Goal: Contribute content: Contribute content

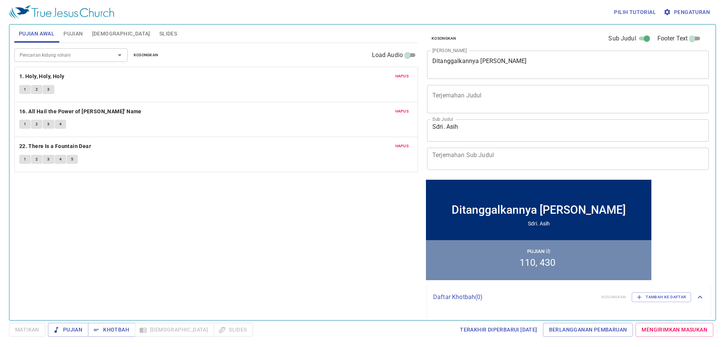
click at [80, 35] on span "Pujian" at bounding box center [72, 33] width 19 height 9
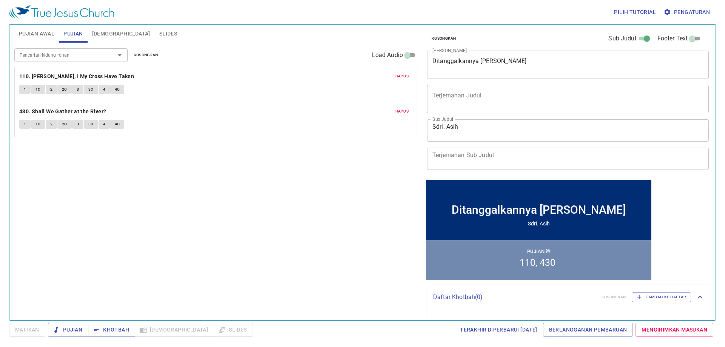
click at [310, 67] on textarea "Ditanggalkannya Jubah Harun" at bounding box center [568, 64] width 271 height 14
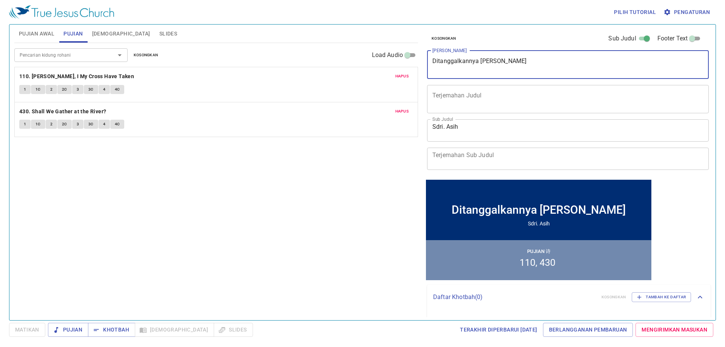
drag, startPoint x: 521, startPoint y: 62, endPoint x: 428, endPoint y: 70, distance: 93.2
click at [310, 70] on div "Ditanggalkannya Jubah Harun x Judul Khotbah" at bounding box center [568, 65] width 282 height 28
type textarea "<"
type textarea "Melepaskan Diri dari Ikatan DOsa"
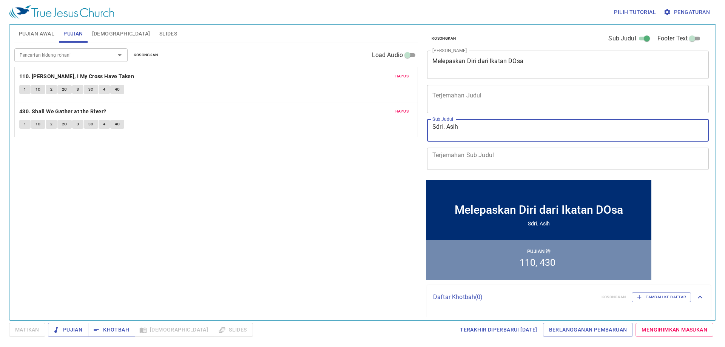
drag, startPoint x: 472, startPoint y: 125, endPoint x: 414, endPoint y: 130, distance: 57.7
click at [310, 130] on div "Pujian Awal Pujian Alkitab Slides Pencarian kidung rohani Pencarian kidung roha…" at bounding box center [362, 170] width 703 height 296
type textarea "Bapak Agus H"
click at [310, 78] on span "Hapus" at bounding box center [403, 76] width 14 height 7
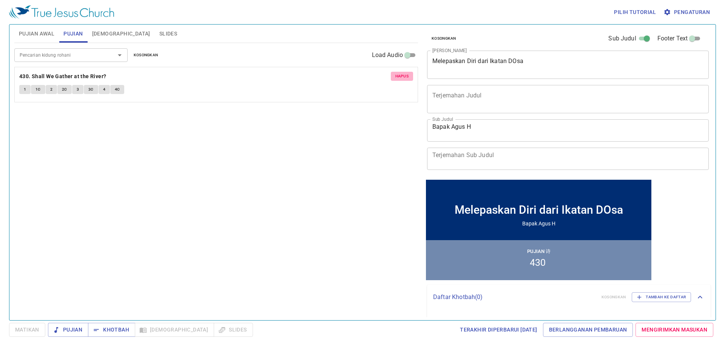
click at [310, 77] on span "Hapus" at bounding box center [403, 76] width 14 height 7
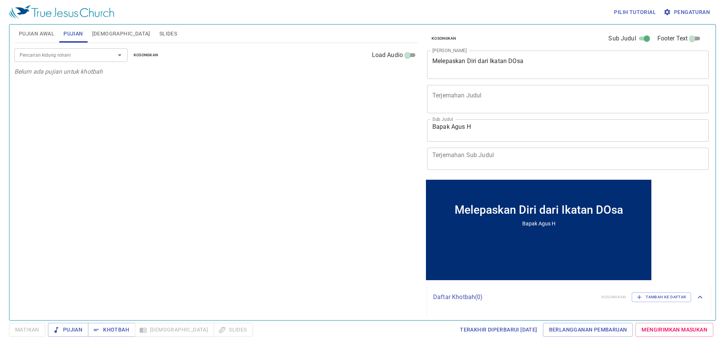
click at [101, 54] on input "Pencarian kidung rohani" at bounding box center [60, 55] width 87 height 9
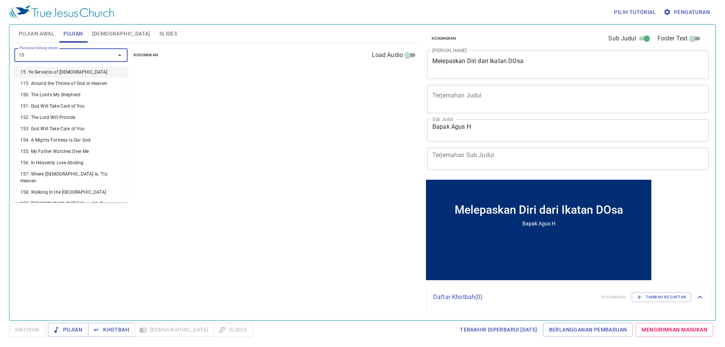
type input "158"
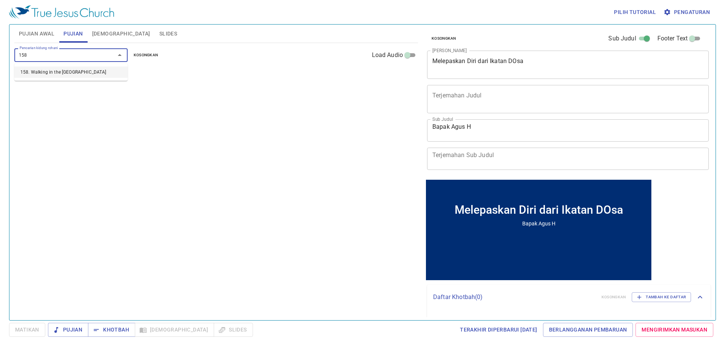
click at [0, 0] on li "158. Walking in the [GEOGRAPHIC_DATA]" at bounding box center [0, 0] width 0 height 0
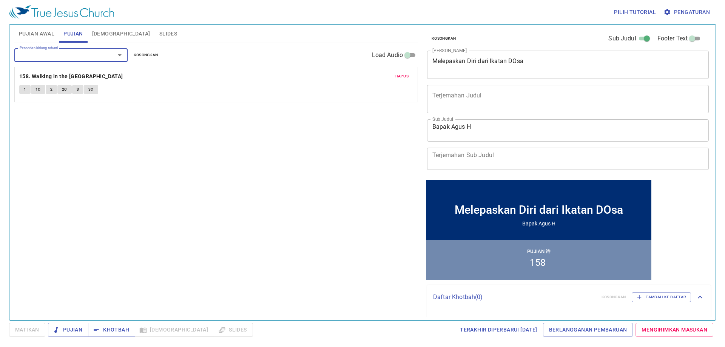
click at [21, 89] on button "1" at bounding box center [24, 89] width 11 height 9
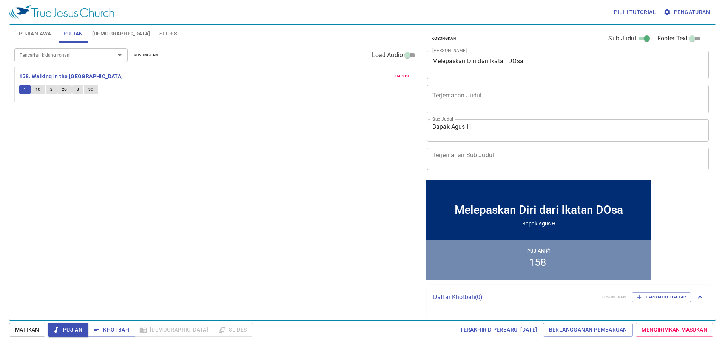
click at [62, 55] on input "Pencarian kidung rohani" at bounding box center [60, 55] width 87 height 9
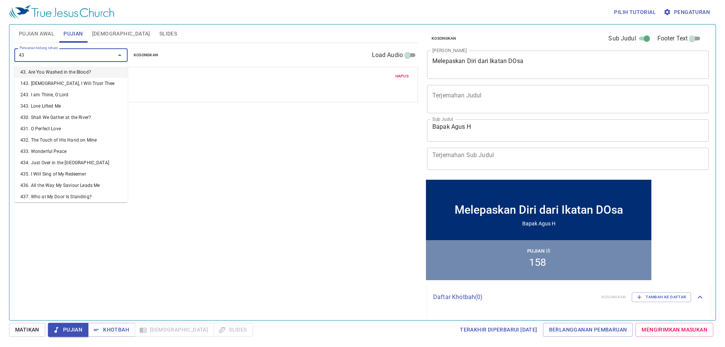
type input "437"
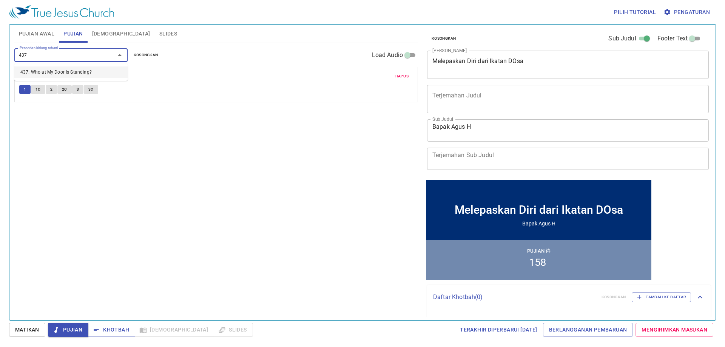
click at [44, 73] on li "437. Who at My Door Is Standing?" at bounding box center [70, 71] width 113 height 11
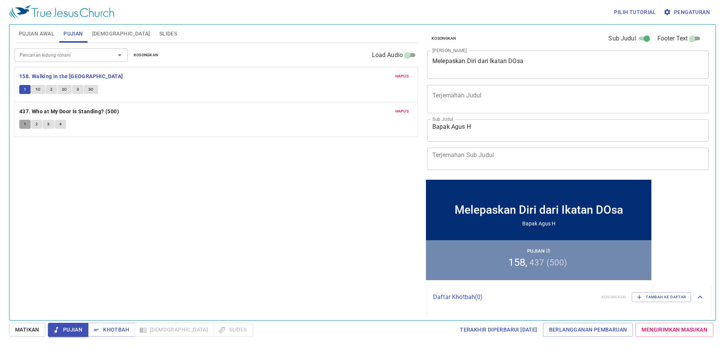
click at [26, 125] on span "1" at bounding box center [25, 124] width 2 height 7
click at [24, 125] on span "1" at bounding box center [25, 124] width 2 height 7
click at [36, 124] on span "2" at bounding box center [37, 124] width 2 height 7
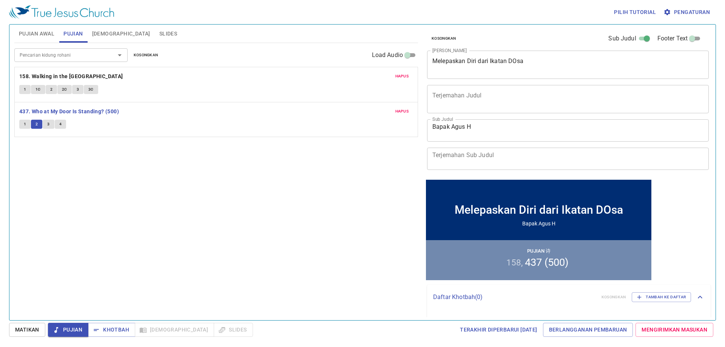
click at [19, 124] on div "Hapus 437. Who at My Door Is Standing? (500) 1 2 3 4" at bounding box center [216, 119] width 403 height 35
click at [30, 327] on span "Matikan" at bounding box center [27, 329] width 24 height 9
click at [24, 126] on span "1" at bounding box center [25, 124] width 2 height 7
click at [111, 34] on span "[DEMOGRAPHIC_DATA]" at bounding box center [121, 33] width 58 height 9
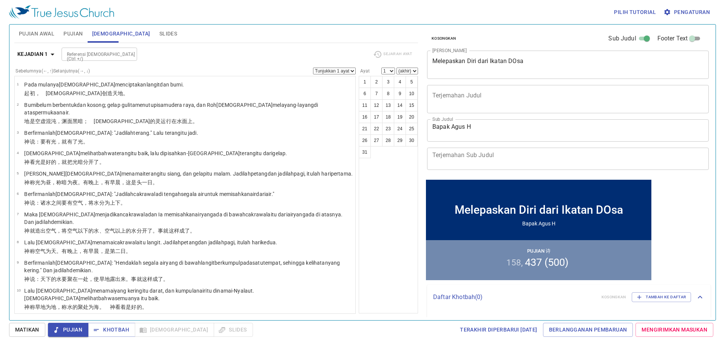
click at [159, 31] on span "Slides" at bounding box center [168, 33] width 18 height 9
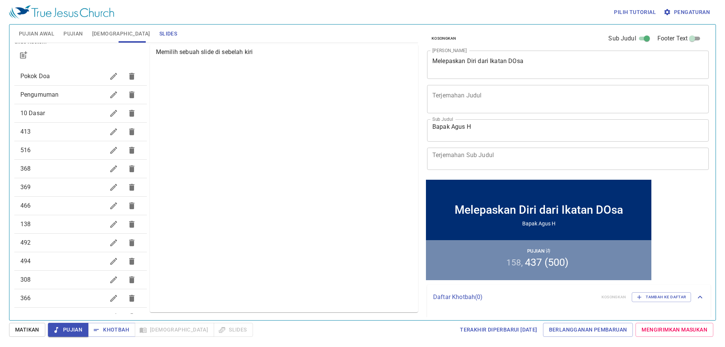
scroll to position [80, 0]
click at [27, 56] on icon "button" at bounding box center [23, 55] width 9 height 9
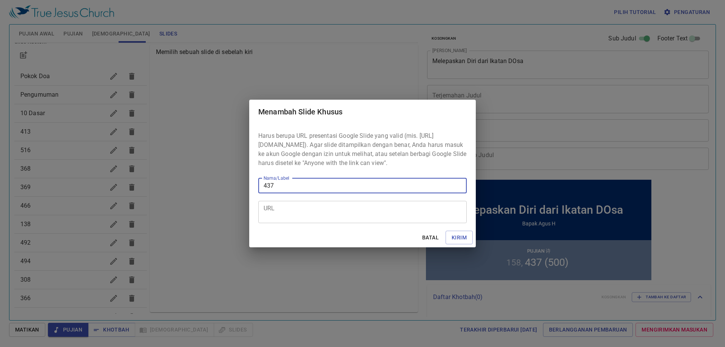
type input "437"
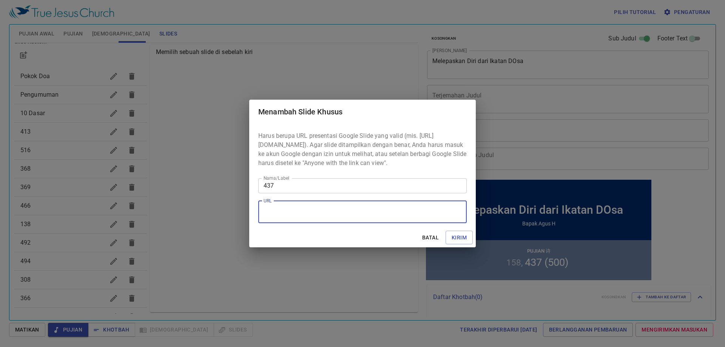
click at [0, 0] on textarea "URL" at bounding box center [0, 0] width 0 height 0
paste textarea "https://docs.google.com/presentation/d/1BLTvF3Z8sAIc0sTMMy24OdRoOxDnvcPC/edit?u…"
type textarea "https://docs.google.com/presentation/d/1BLTvF3Z8sAIc0sTMMy24OdRoOxDnvcPC/edit?u…"
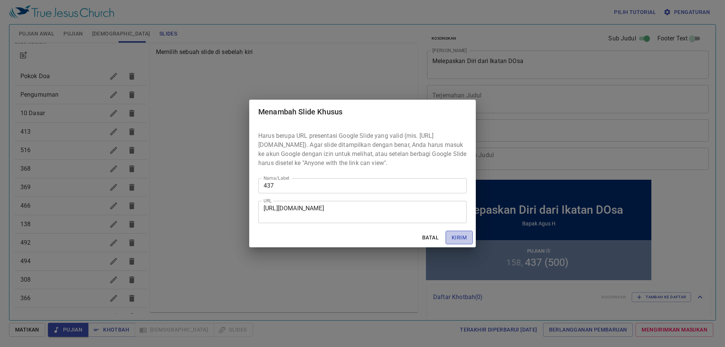
click at [0, 0] on span "Kirim" at bounding box center [0, 0] width 0 height 0
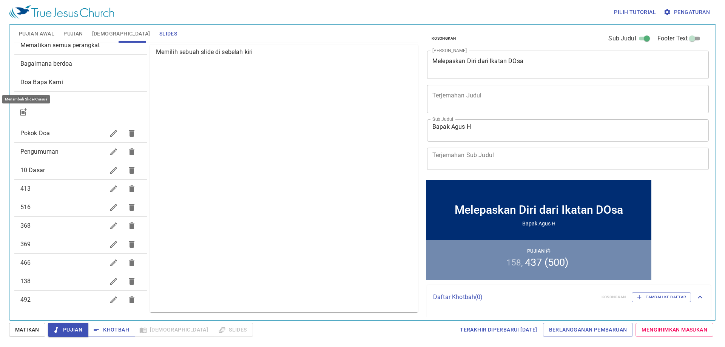
scroll to position [0, 0]
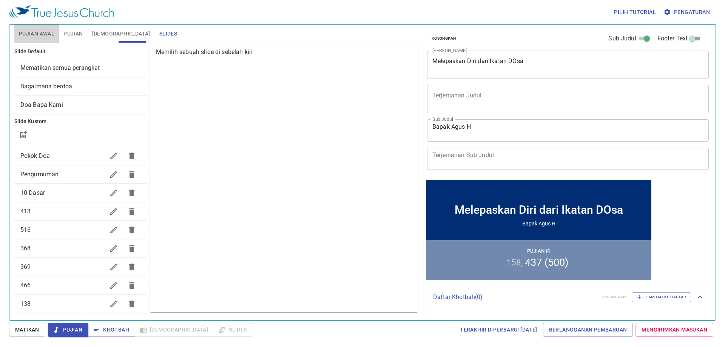
click at [38, 30] on span "Pujian Awal" at bounding box center [37, 33] width 36 height 9
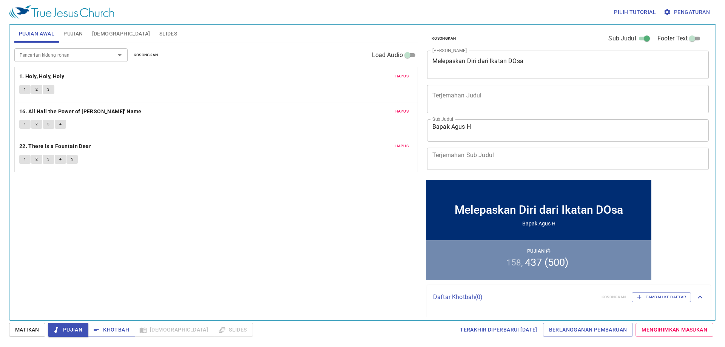
click at [403, 76] on span "Hapus" at bounding box center [403, 76] width 14 height 7
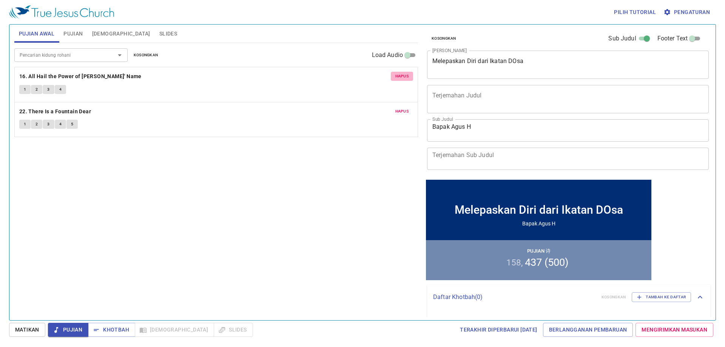
click at [402, 77] on span "Hapus" at bounding box center [403, 76] width 14 height 7
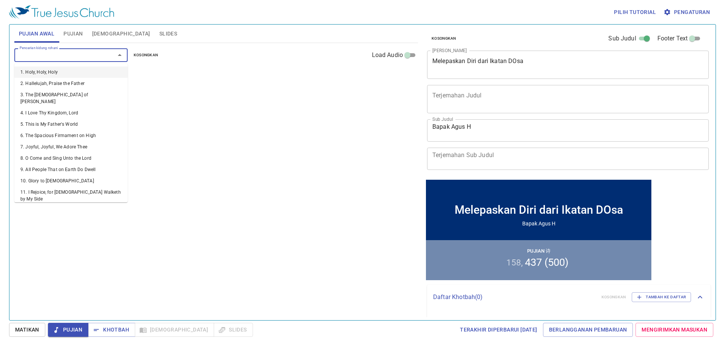
click at [89, 58] on input "Pencarian kidung rohani" at bounding box center [60, 55] width 87 height 9
type input "412"
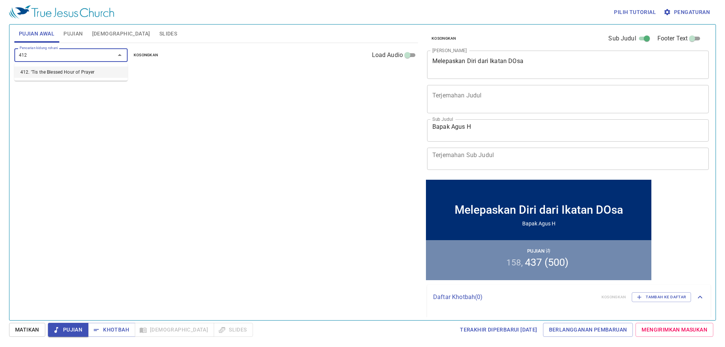
click at [92, 79] on ul "412. 'Tis the Blessed Hour of Prayer" at bounding box center [70, 71] width 113 height 17
click at [0, 0] on li "412. 'Tis the Blessed Hour of Prayer" at bounding box center [0, 0] width 0 height 0
click at [25, 328] on span "Matikan" at bounding box center [27, 329] width 24 height 9
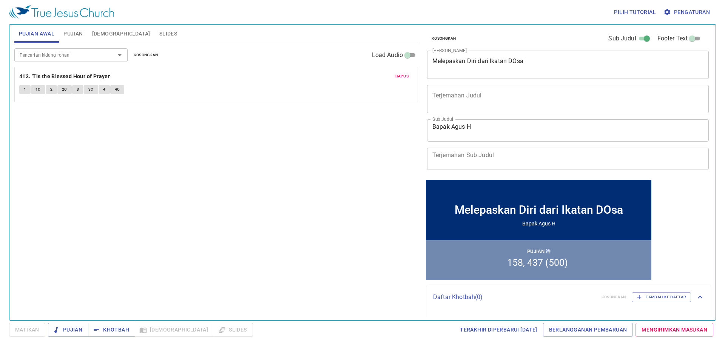
click at [53, 51] on input "Pencarian kidung rohani" at bounding box center [60, 55] width 87 height 9
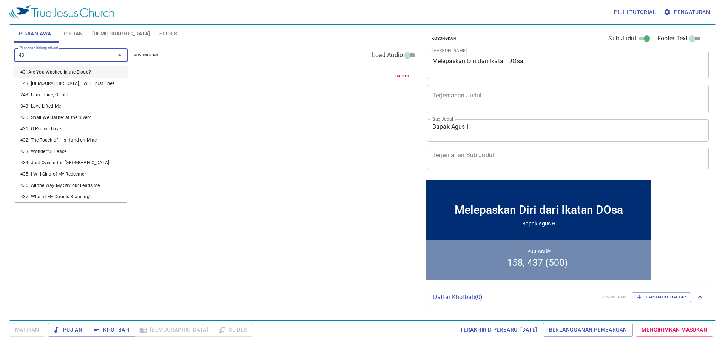
type input "432"
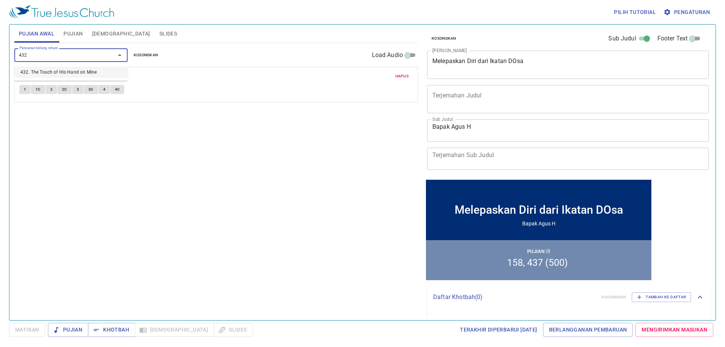
click at [0, 0] on li "432. The Touch of His Hand on Mine" at bounding box center [0, 0] width 0 height 0
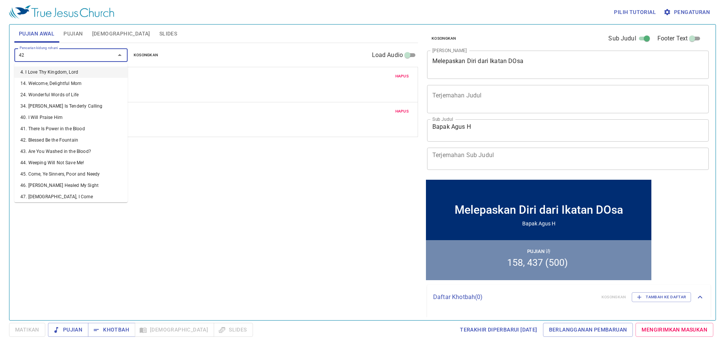
type input "422"
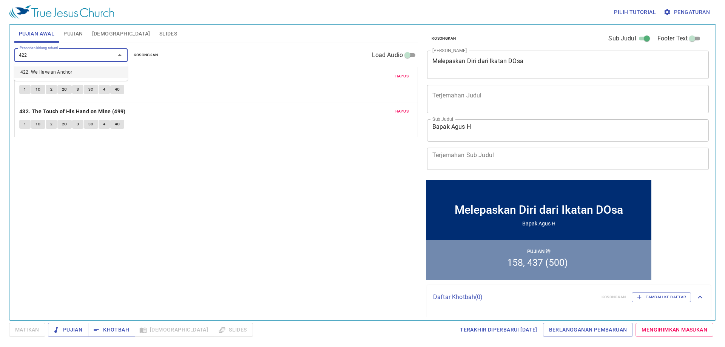
click at [88, 71] on li "422. We Have an Anchor" at bounding box center [70, 71] width 113 height 11
click at [24, 92] on span "1" at bounding box center [25, 89] width 2 height 7
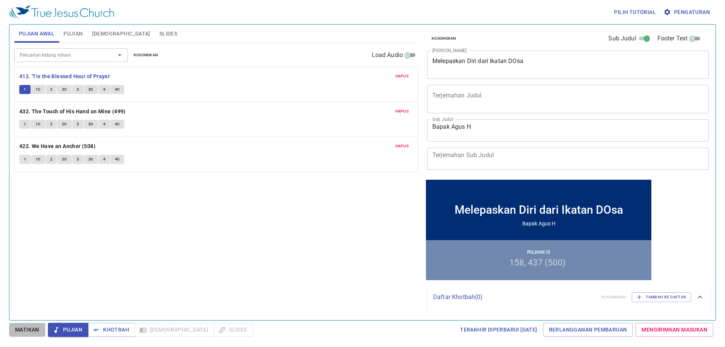
click at [26, 325] on span "Matikan" at bounding box center [27, 329] width 24 height 9
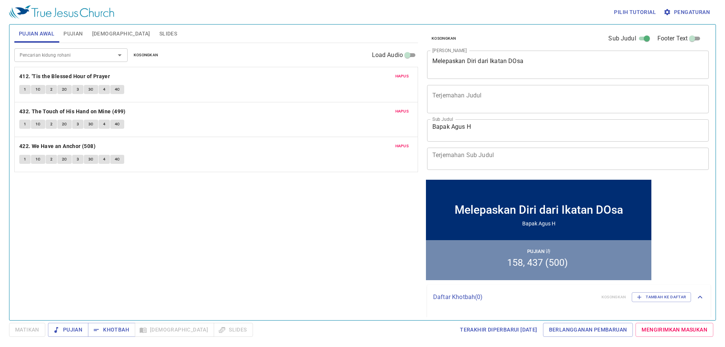
click at [22, 124] on button "1" at bounding box center [24, 124] width 11 height 9
click at [159, 33] on span "Slides" at bounding box center [168, 33] width 18 height 9
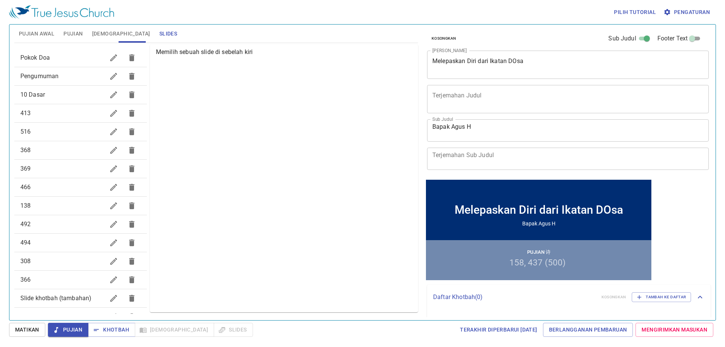
scroll to position [23, 0]
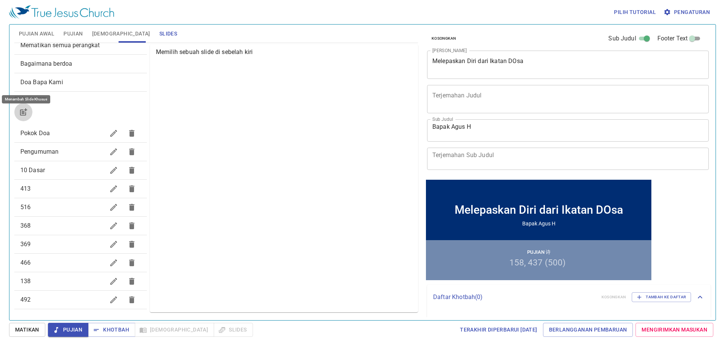
click at [31, 116] on button "button" at bounding box center [23, 112] width 18 height 18
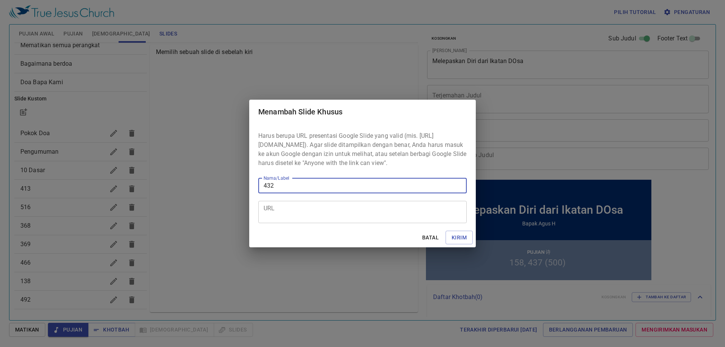
type input "432"
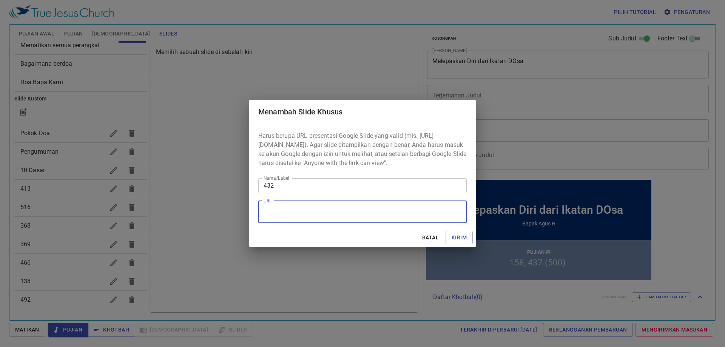
drag, startPoint x: 308, startPoint y: 215, endPoint x: 312, endPoint y: 212, distance: 4.1
click at [0, 0] on textarea "URL" at bounding box center [0, 0] width 0 height 0
paste textarea "https://docs.google.com/presentation/d/1gwOkPC3uAof0kOHgbj7ruZ6M6RWsJq02/edit?u…"
type textarea "https://docs.google.com/presentation/d/1gwOkPC3uAof0kOHgbj7ruZ6M6RWsJq02/edit?u…"
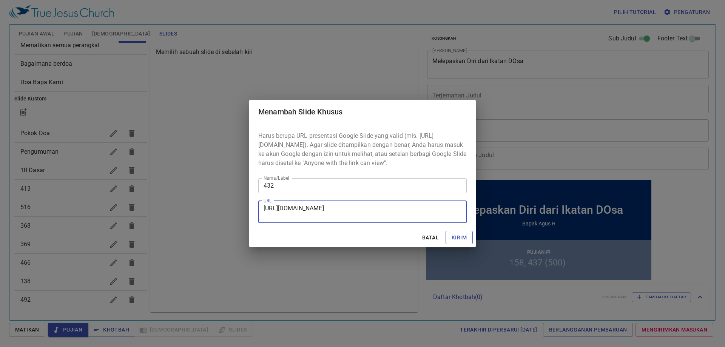
click at [0, 0] on span "Kirim" at bounding box center [0, 0] width 0 height 0
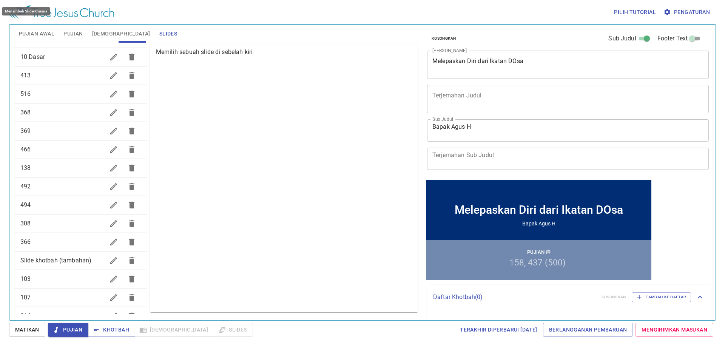
scroll to position [192, 0]
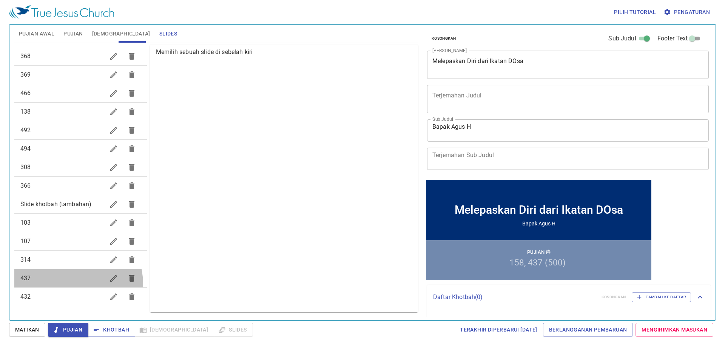
click at [57, 285] on div "437" at bounding box center [80, 278] width 133 height 18
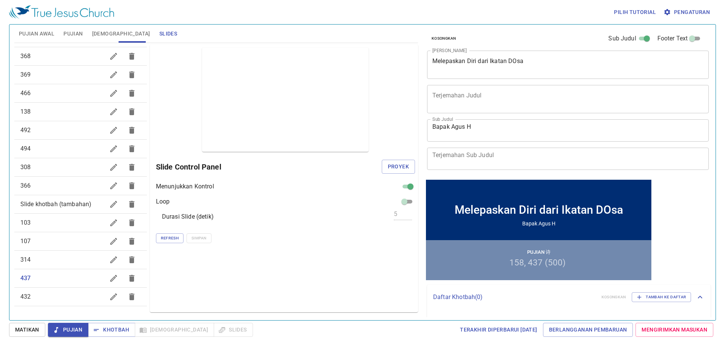
click at [52, 293] on span "432" at bounding box center [62, 296] width 84 height 9
click at [43, 31] on span "Pujian Awal" at bounding box center [37, 33] width 36 height 9
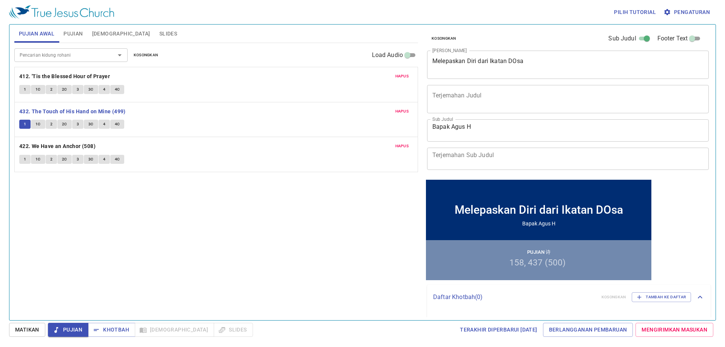
click at [28, 333] on span "Matikan" at bounding box center [27, 329] width 24 height 9
click at [23, 160] on button "1" at bounding box center [24, 159] width 11 height 9
click at [29, 331] on span "Matikan" at bounding box center [27, 329] width 24 height 9
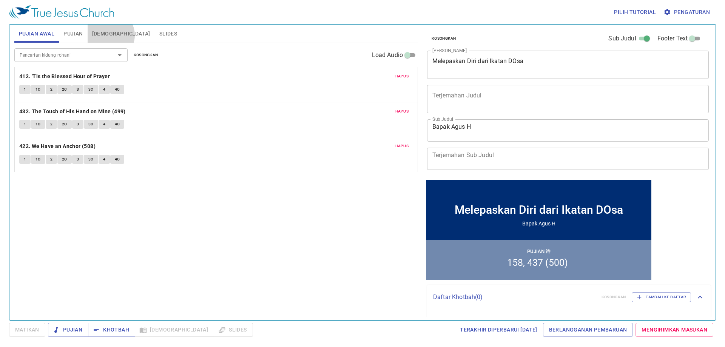
click at [110, 35] on span "[DEMOGRAPHIC_DATA]" at bounding box center [121, 33] width 58 height 9
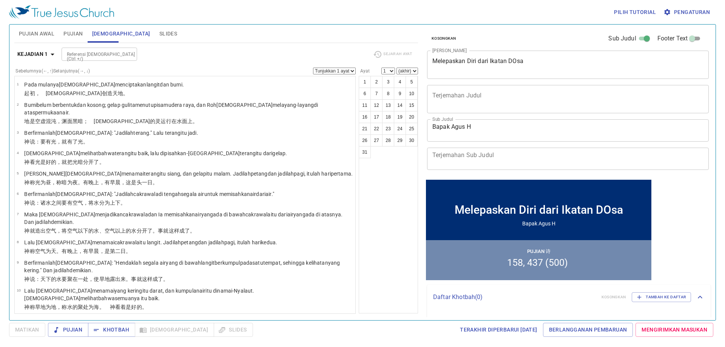
click at [159, 34] on span "Slides" at bounding box center [168, 33] width 18 height 9
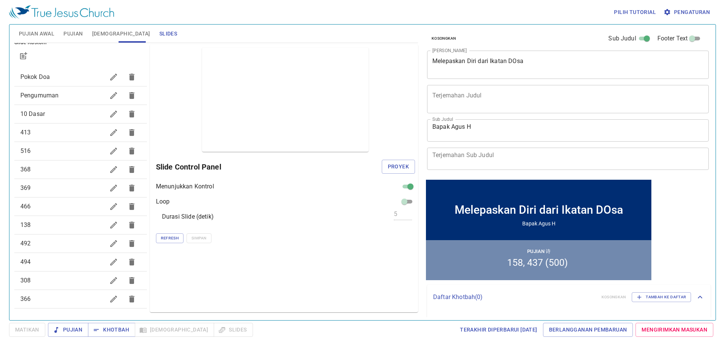
scroll to position [3, 0]
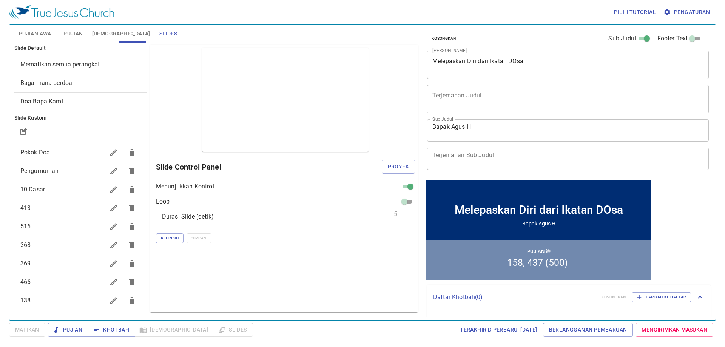
click at [39, 135] on div at bounding box center [80, 131] width 133 height 18
click at [25, 134] on icon "button" at bounding box center [23, 131] width 9 height 9
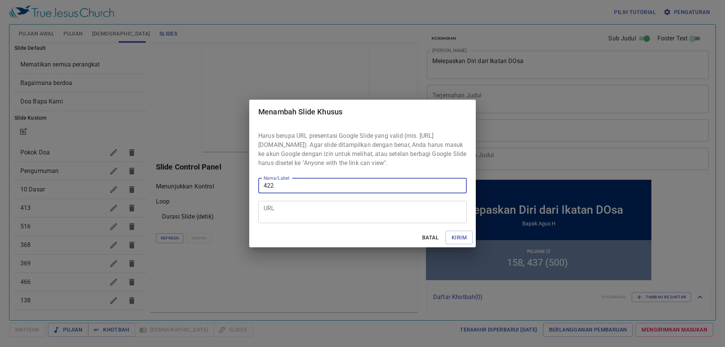
type input "422"
click at [278, 218] on textarea "URL" at bounding box center [363, 212] width 198 height 14
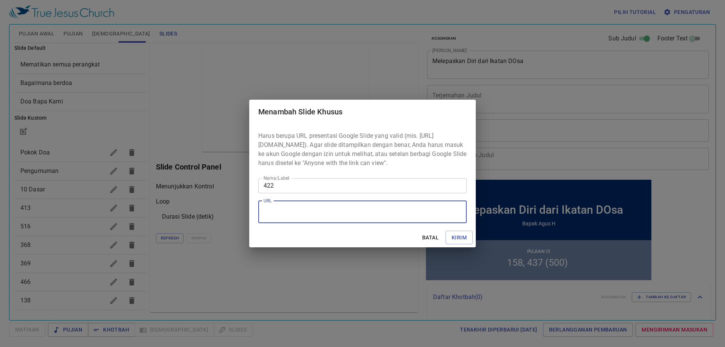
paste textarea "https://docs.google.com/presentation/d/1v6RIqwKGO1rJ3AuxSgz1GxUbS0LmizeO/edit?u…"
type textarea "https://docs.google.com/presentation/d/1v6RIqwKGO1rJ3AuxSgz1GxUbS0LmizeO/edit?u…"
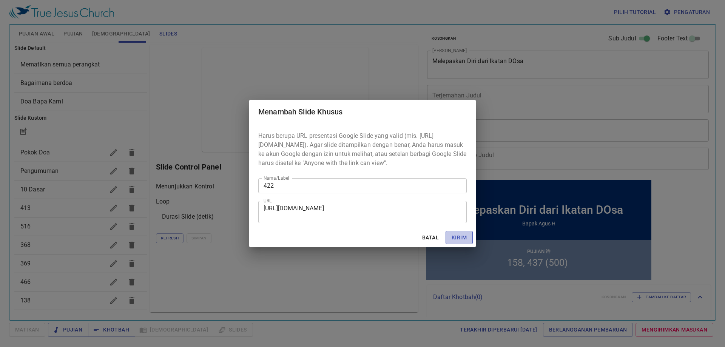
click at [0, 0] on span "Kirim" at bounding box center [0, 0] width 0 height 0
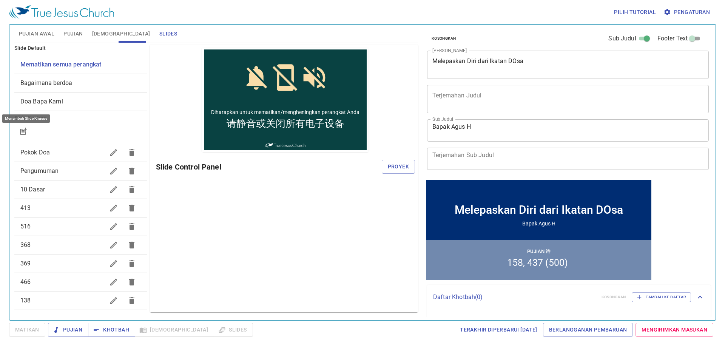
scroll to position [0, 0]
click at [390, 164] on span "Proyek" at bounding box center [398, 166] width 21 height 9
click at [25, 332] on span "Matikan" at bounding box center [27, 329] width 24 height 9
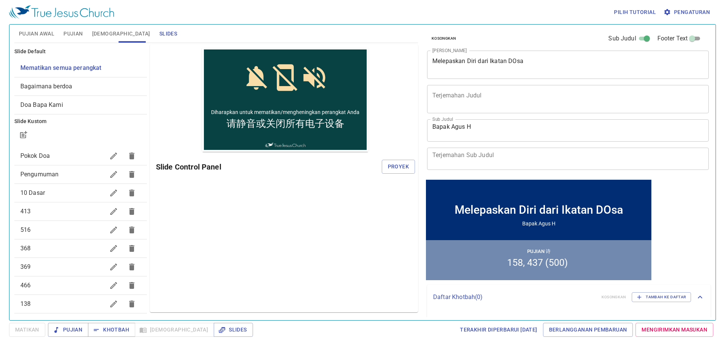
scroll to position [76, 0]
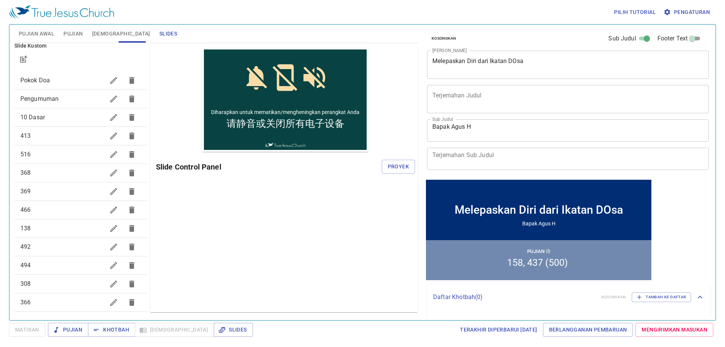
click at [81, 35] on span "Pujian" at bounding box center [72, 33] width 19 height 9
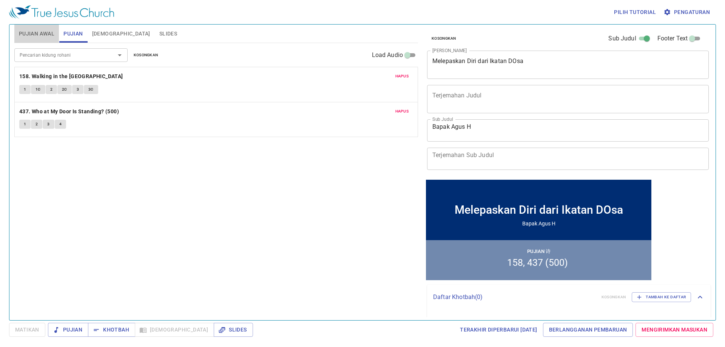
click at [37, 28] on button "Pujian Awal" at bounding box center [36, 34] width 45 height 18
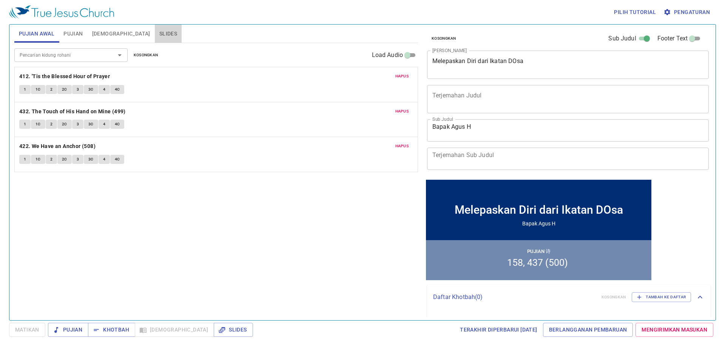
click at [159, 32] on span "Slides" at bounding box center [168, 33] width 18 height 9
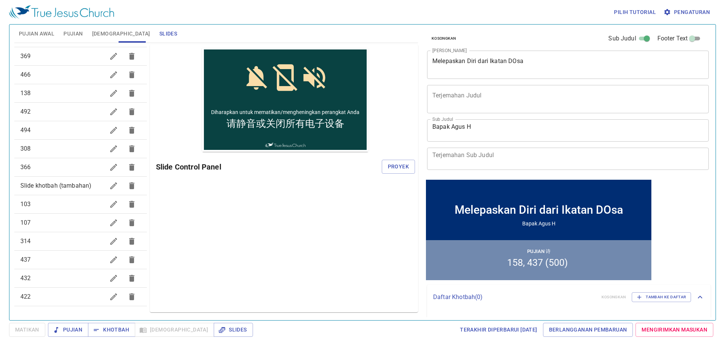
click at [79, 35] on span "Pujian" at bounding box center [72, 33] width 19 height 9
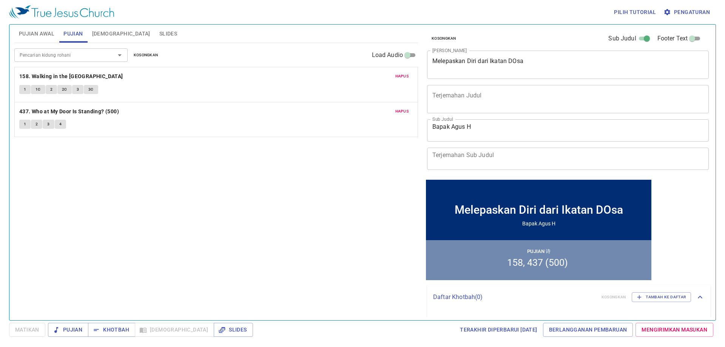
click at [159, 31] on span "Slides" at bounding box center [168, 33] width 18 height 9
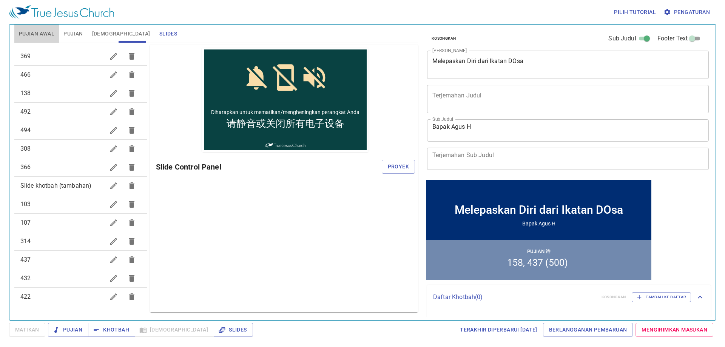
click at [46, 31] on span "Pujian Awal" at bounding box center [37, 33] width 36 height 9
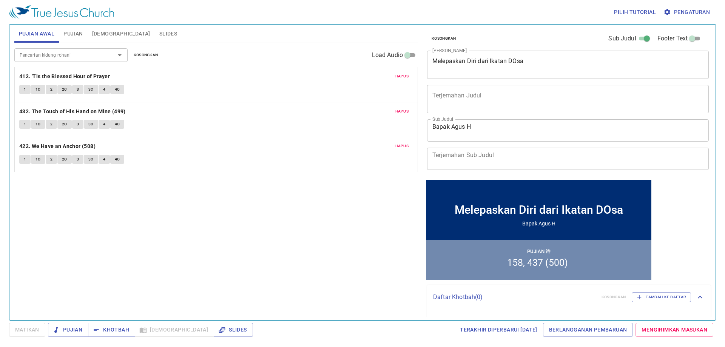
click at [515, 60] on textarea "Melepaskan Diri dari Ikatan DOsa" at bounding box center [568, 64] width 271 height 14
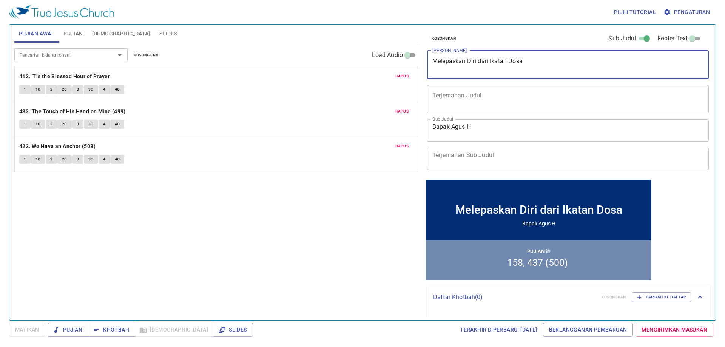
type textarea "Melepaskan Diri dari Ikatan Dosa"
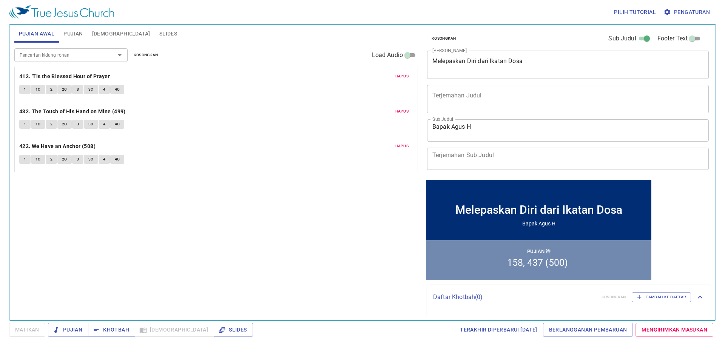
click at [316, 244] on div "Pencarian kidung rohani Pencarian kidung rohani Kosongkan Load Audio Hapus 412.…" at bounding box center [216, 178] width 404 height 271
click at [40, 76] on b "412. 'Tis the Blessed Hour of Prayer" at bounding box center [64, 76] width 91 height 9
click at [159, 36] on span "Slides" at bounding box center [168, 33] width 18 height 9
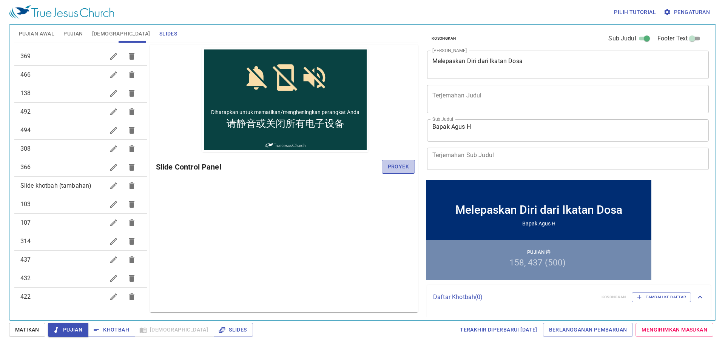
click at [399, 169] on span "Proyek" at bounding box center [398, 166] width 21 height 9
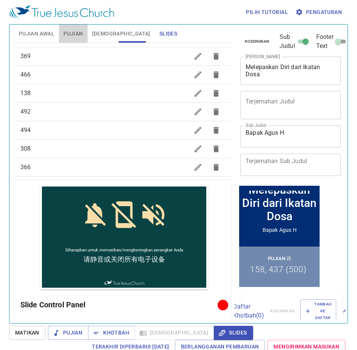
click at [78, 32] on span "Pujian" at bounding box center [72, 33] width 19 height 9
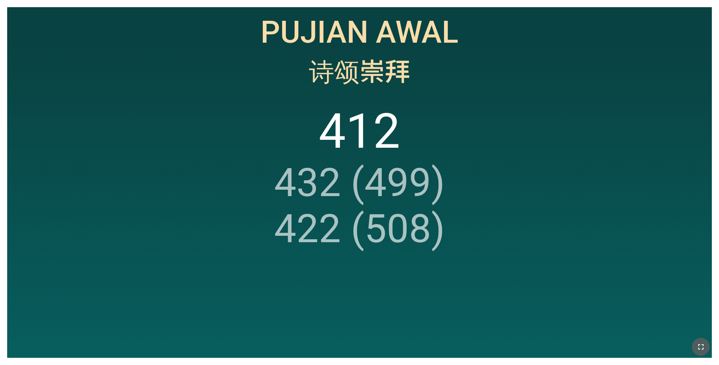
click at [701, 346] on icon "button" at bounding box center [701, 346] width 9 height 9
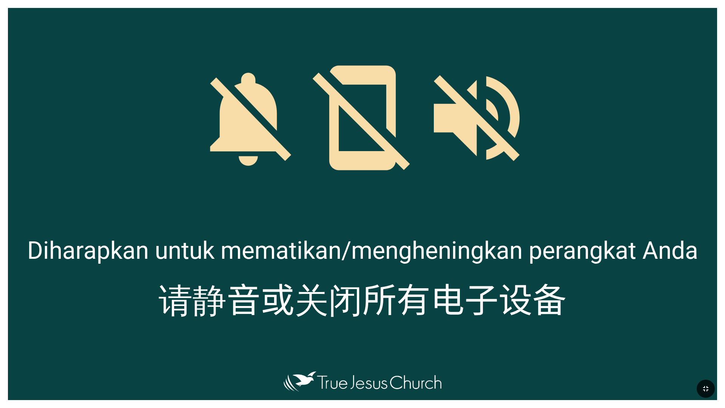
drag, startPoint x: 330, startPoint y: 3, endPoint x: 725, endPoint y: 313, distance: 502.4
click at [719, 313] on div "Diharapkan untuk mematikan/mengheningkan perangkat Anda Diharapkan untuk memati…" at bounding box center [362, 204] width 725 height 408
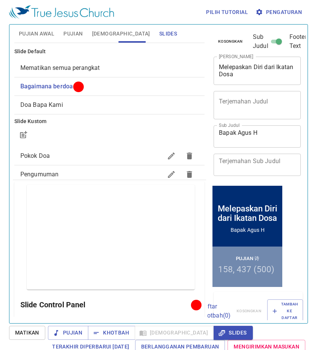
click at [218, 68] on div "Melepaskan Diri dari Ikatan Dosa x Judul Khotbah" at bounding box center [257, 71] width 87 height 28
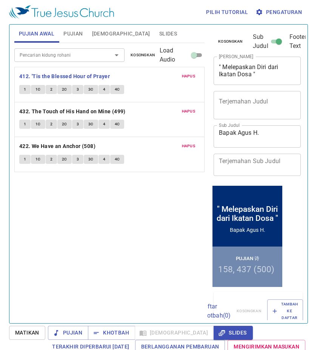
click at [59, 76] on b "412. 'Tis the Blessed Hour of Prayer" at bounding box center [64, 76] width 91 height 9
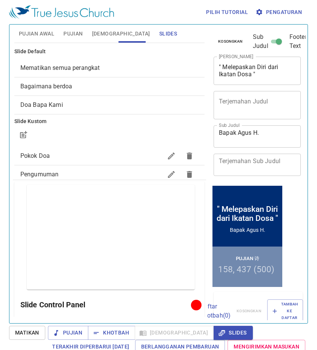
scroll to position [345, 0]
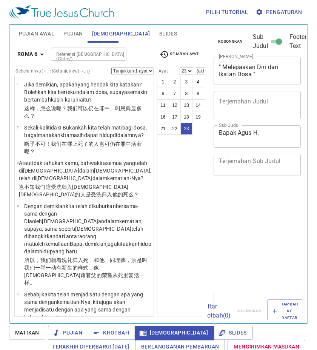
select select "23"
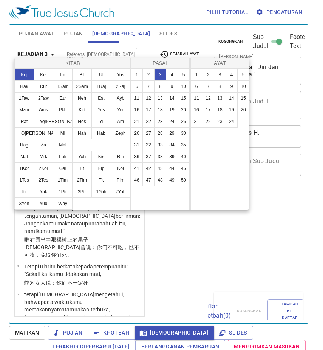
select select "12"
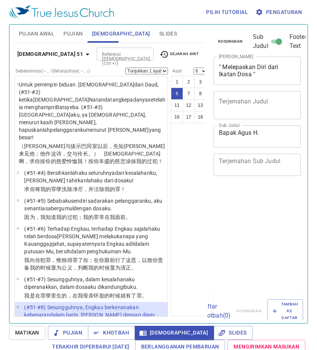
select select "6"
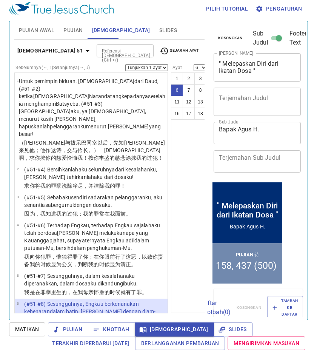
scroll to position [212, 0]
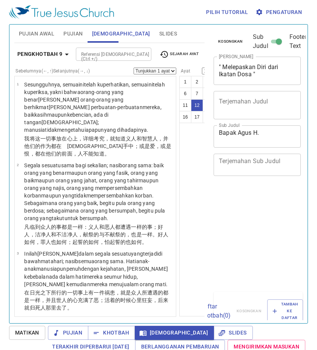
select select "12"
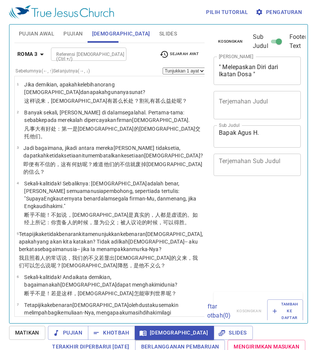
select select "23"
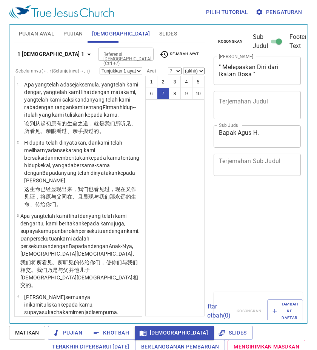
select select "7"
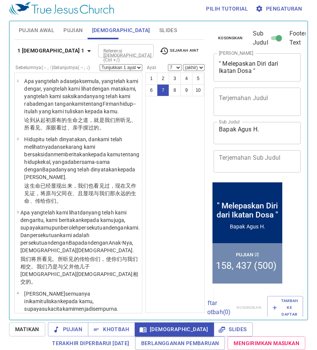
scroll to position [261, 0]
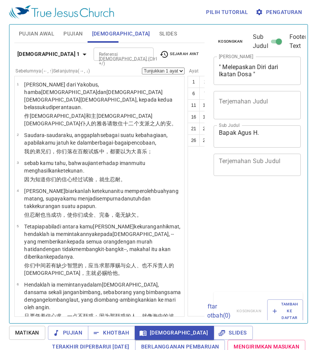
select select "15"
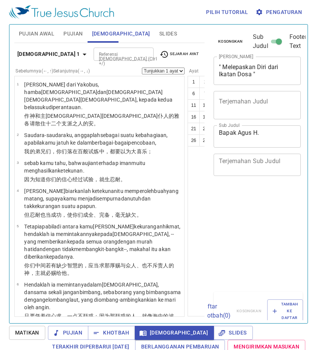
select select "15"
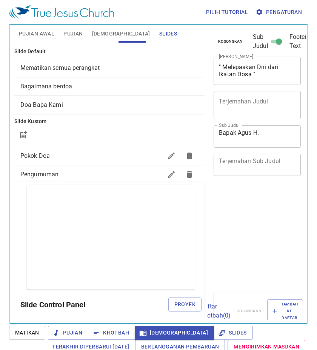
scroll to position [3, 0]
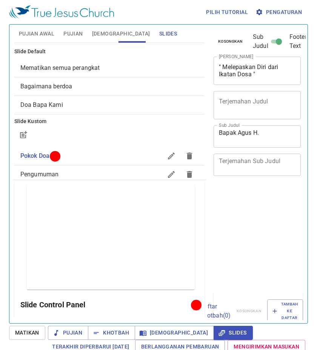
scroll to position [3, 0]
